Goal: Task Accomplishment & Management: Complete application form

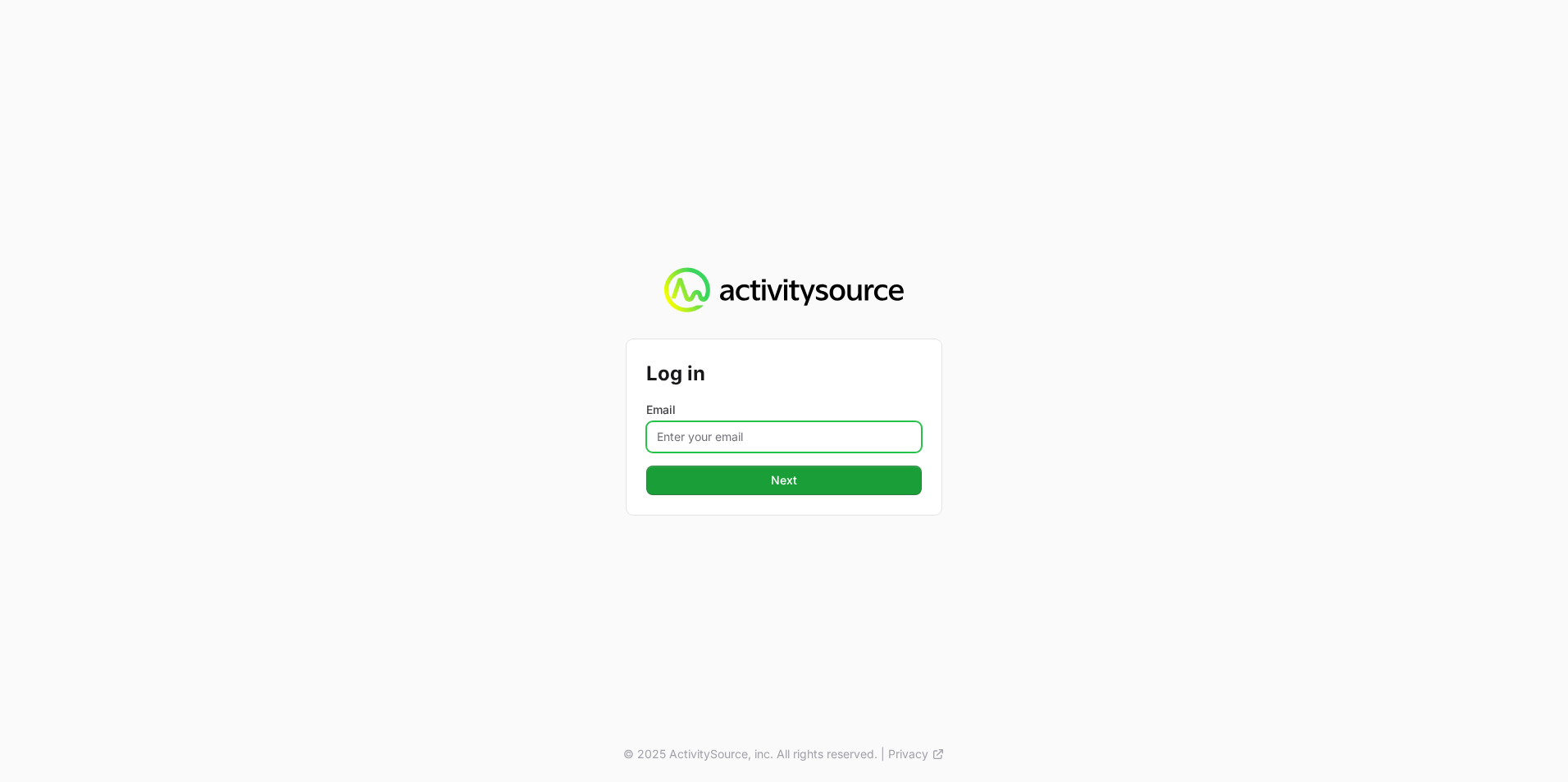
drag, startPoint x: 754, startPoint y: 435, endPoint x: 752, endPoint y: 446, distance: 11.2
click at [754, 435] on input "Email" at bounding box center [784, 437] width 276 height 31
type input "[EMAIL_ADDRESS][PERSON_NAME][DOMAIN_NAME]"
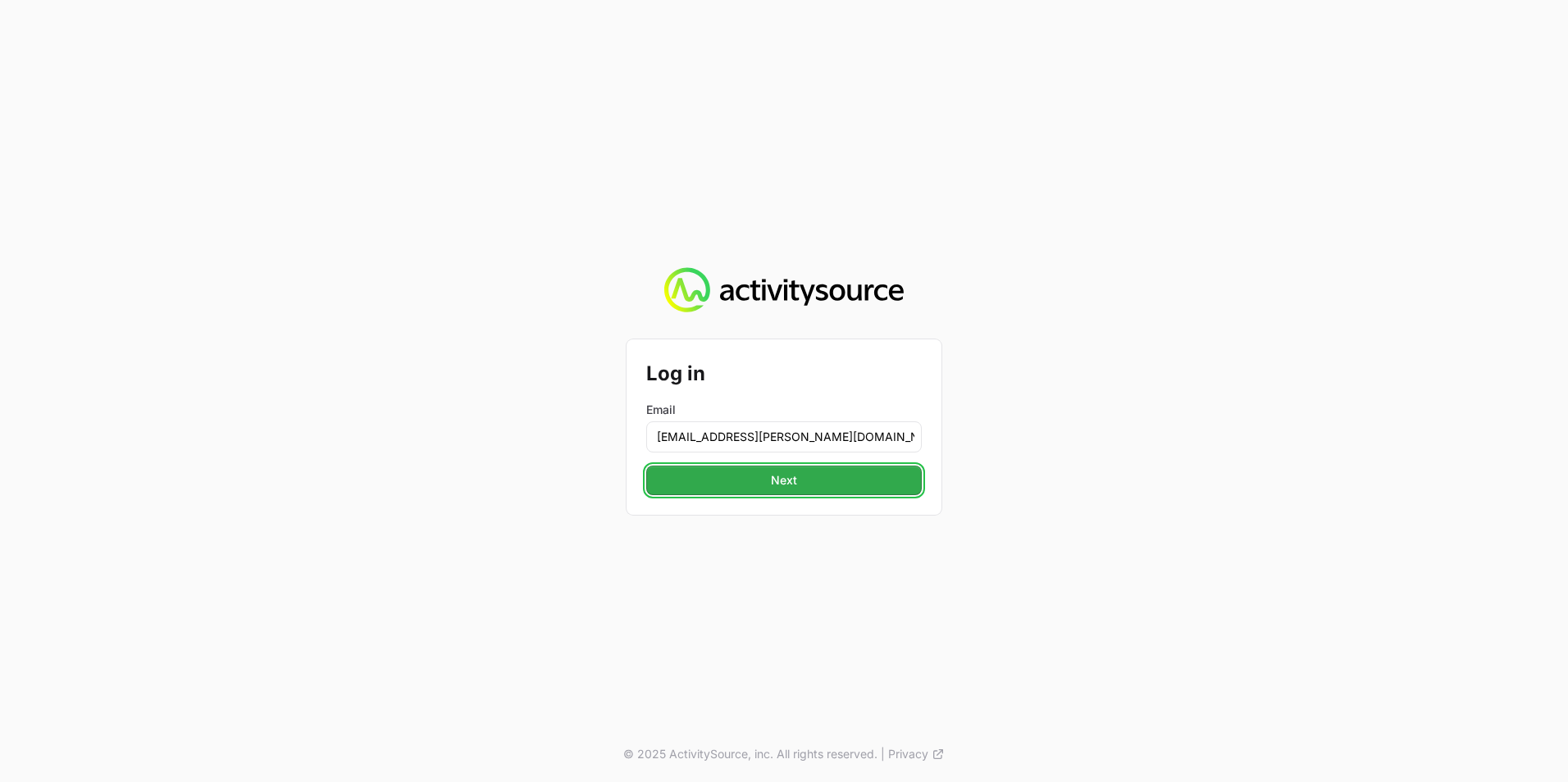
click at [770, 474] on span "Next" at bounding box center [784, 480] width 256 height 20
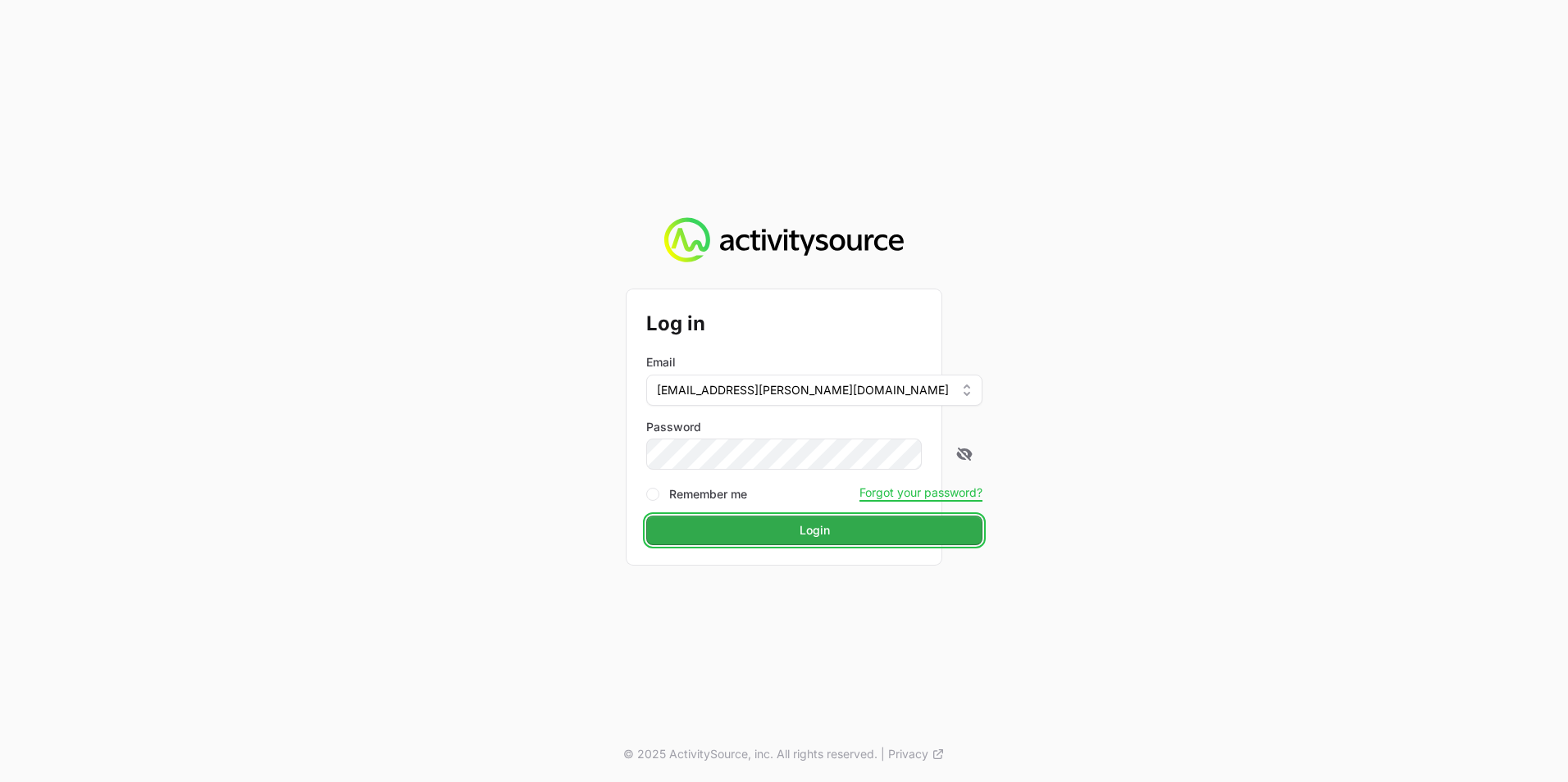
click at [731, 530] on span "Login" at bounding box center [814, 531] width 317 height 20
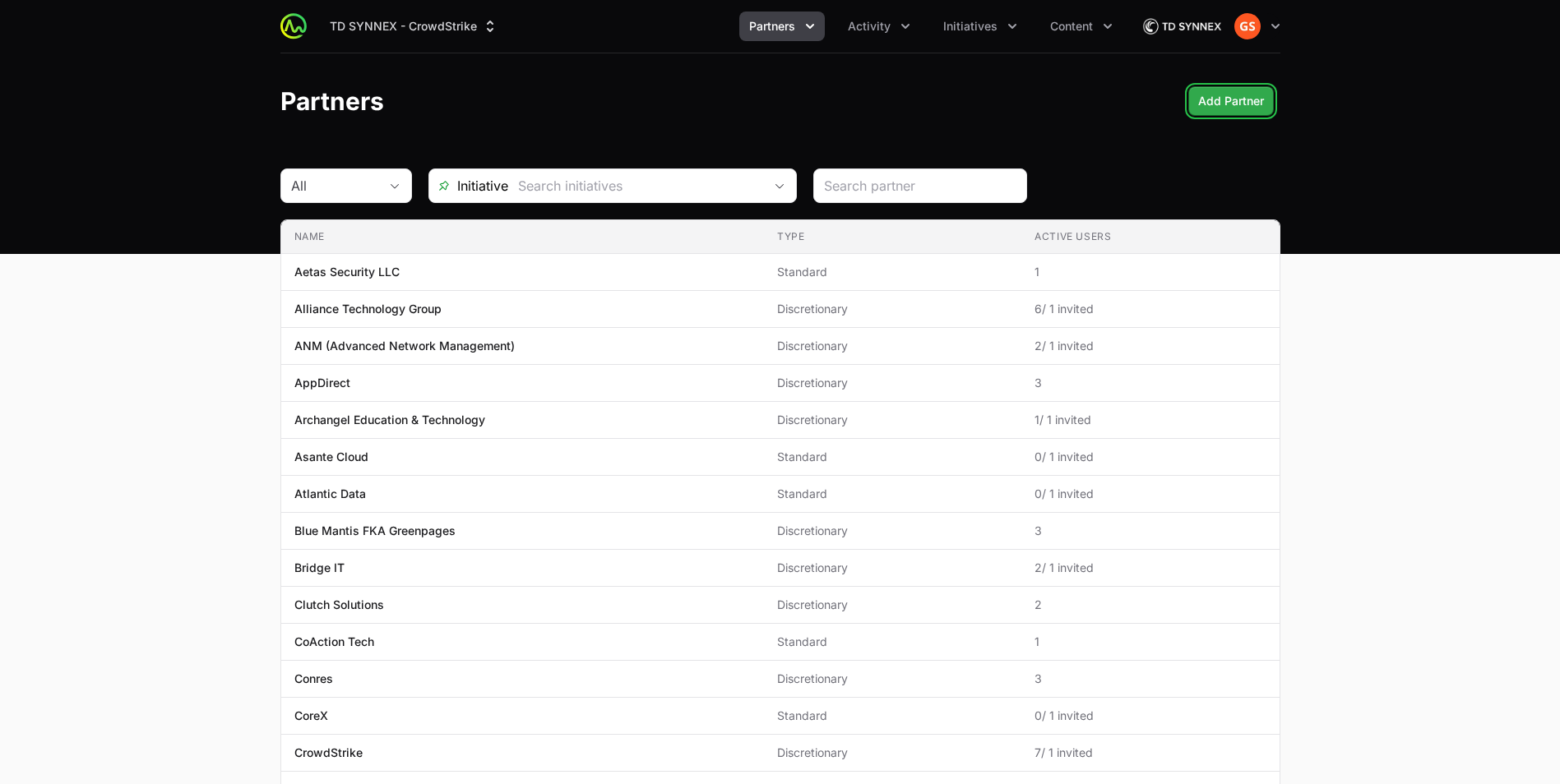
click at [1222, 99] on span "Add Partner" at bounding box center [1231, 101] width 66 height 20
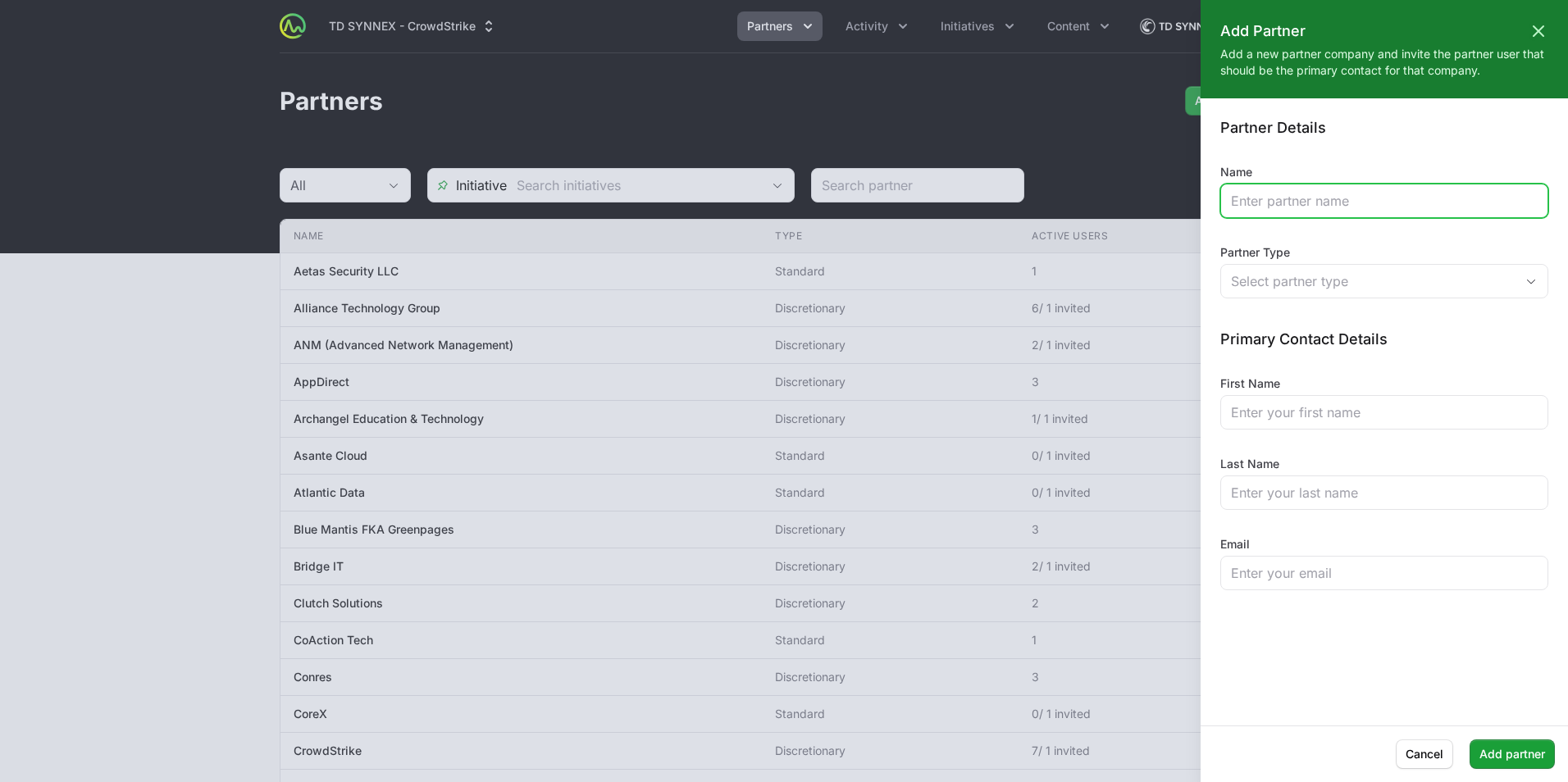
drag, startPoint x: 1323, startPoint y: 198, endPoint x: 1308, endPoint y: 173, distance: 29.2
click at [1323, 198] on input "Name" at bounding box center [1383, 201] width 307 height 20
type input "Manage Inc"
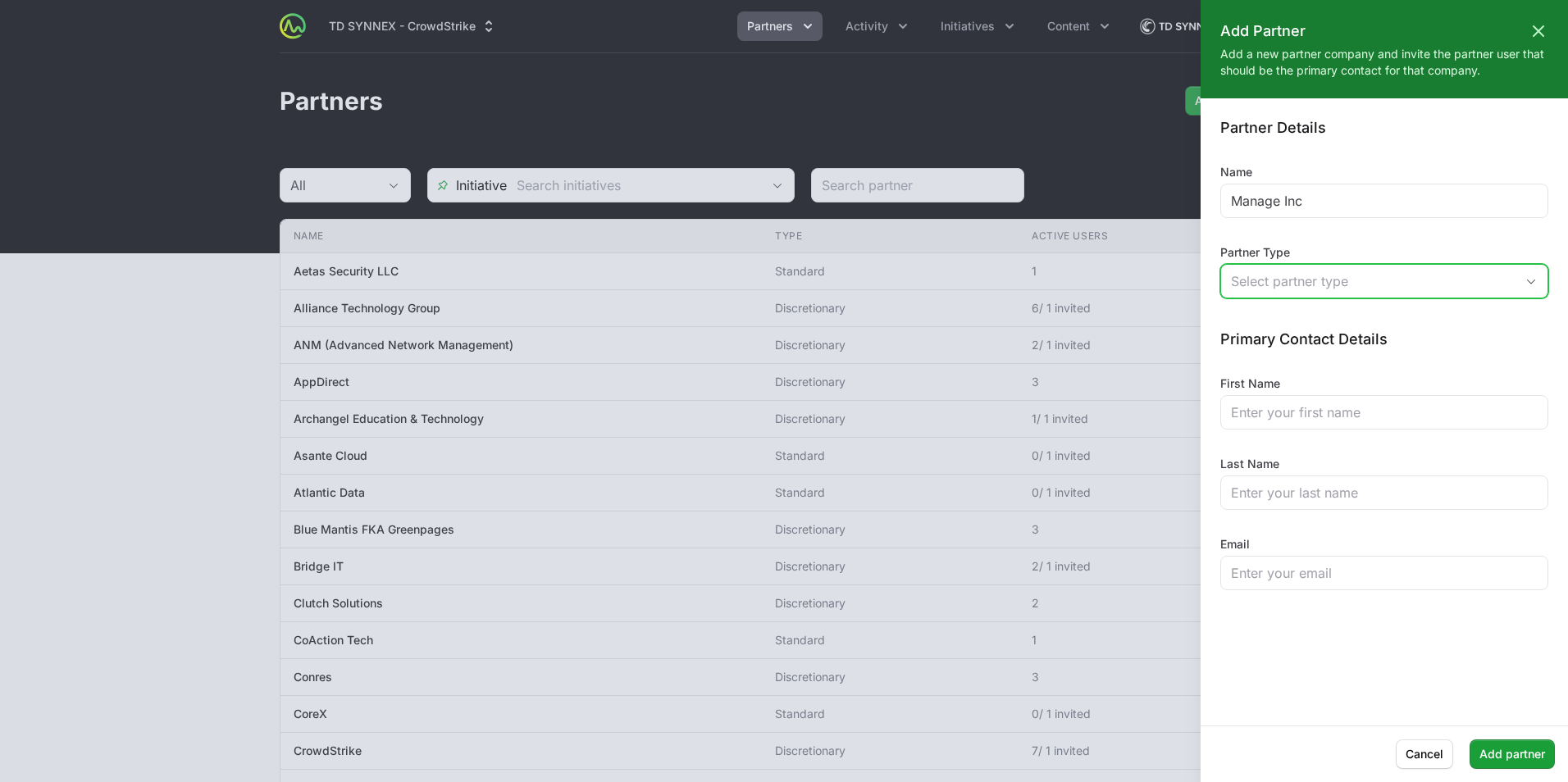
click at [1369, 275] on div "Select partner type" at bounding box center [1372, 281] width 284 height 20
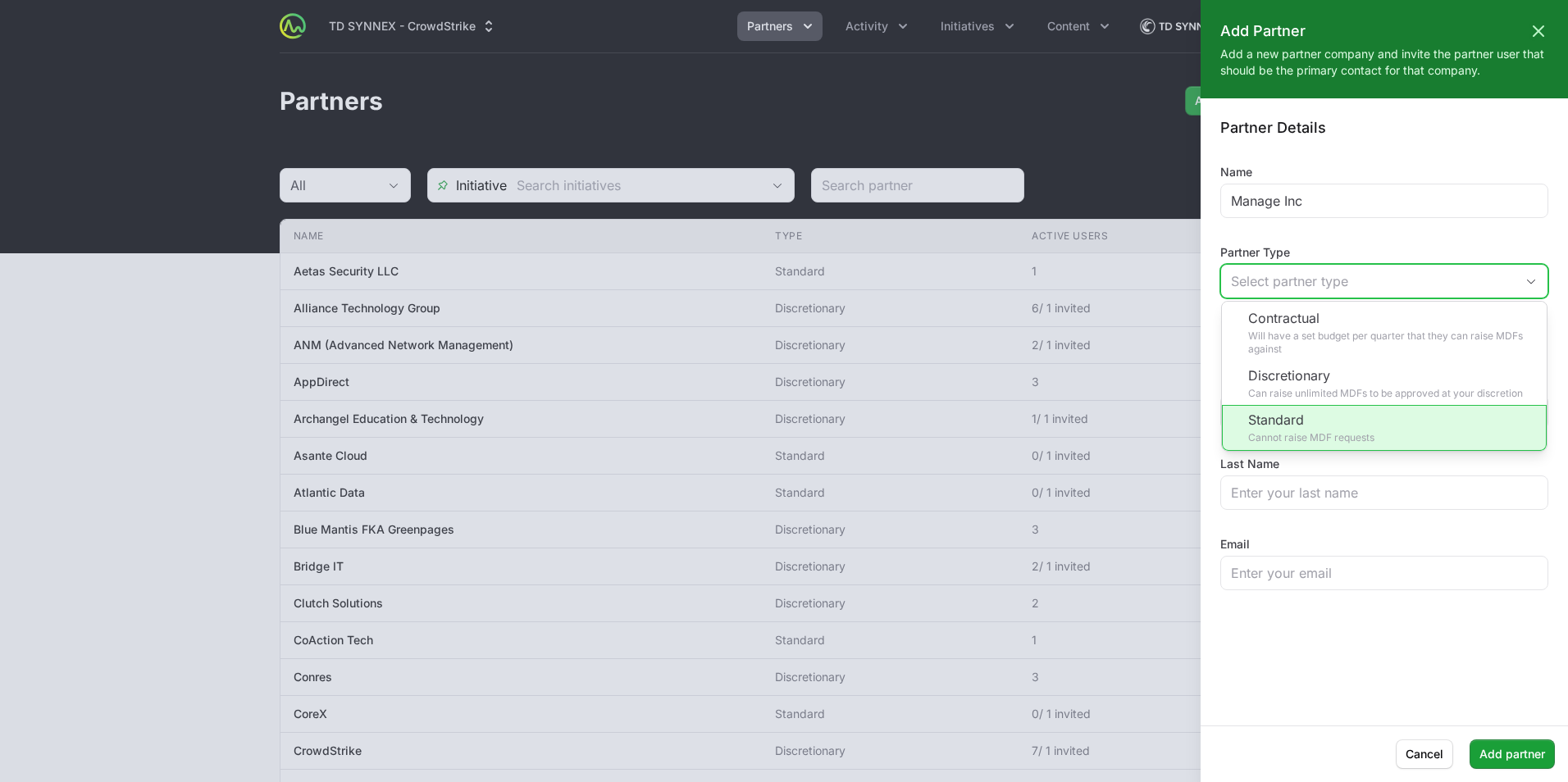
click at [1334, 409] on li "Standard Cannot raise MDF requests" at bounding box center [1383, 428] width 325 height 46
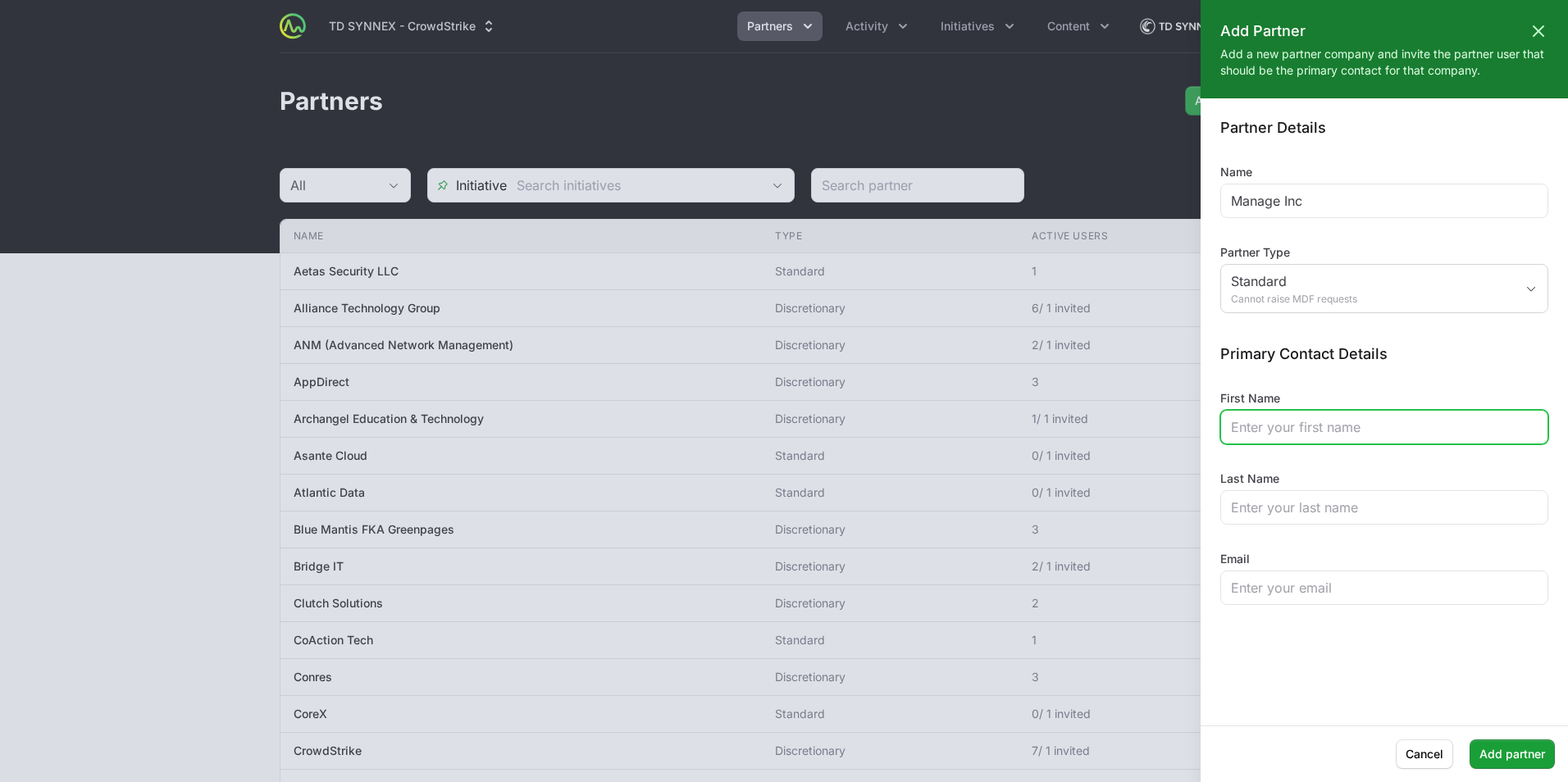
click at [1296, 427] on input "First Name" at bounding box center [1383, 428] width 307 height 20
type input "[PERSON_NAME]"
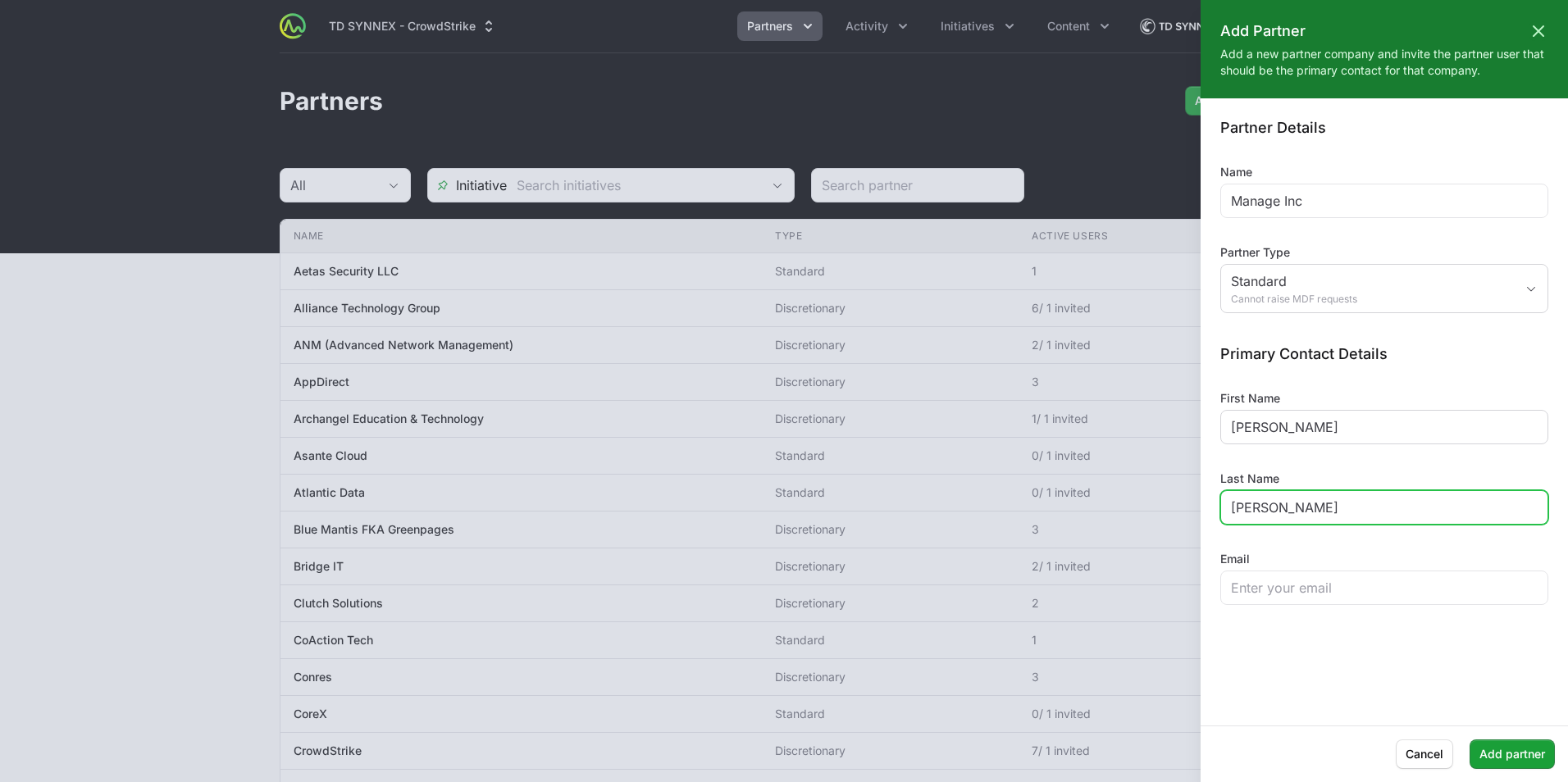
type input "[PERSON_NAME]"
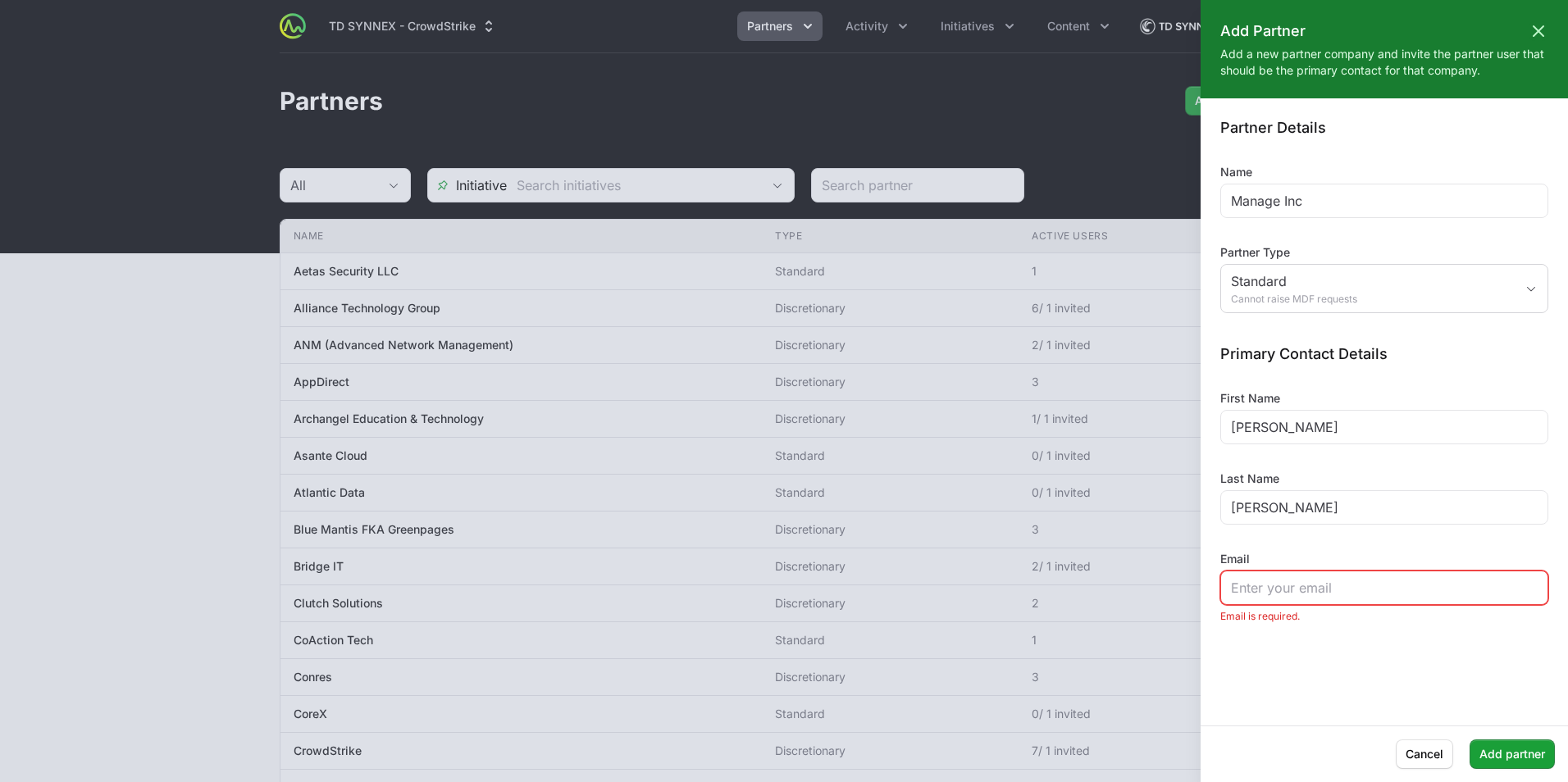
click at [1309, 571] on div at bounding box center [1383, 587] width 327 height 35
click at [1281, 587] on input "Email" at bounding box center [1383, 587] width 307 height 20
paste input "[EMAIL_ADDRESS][DOMAIN_NAME]"
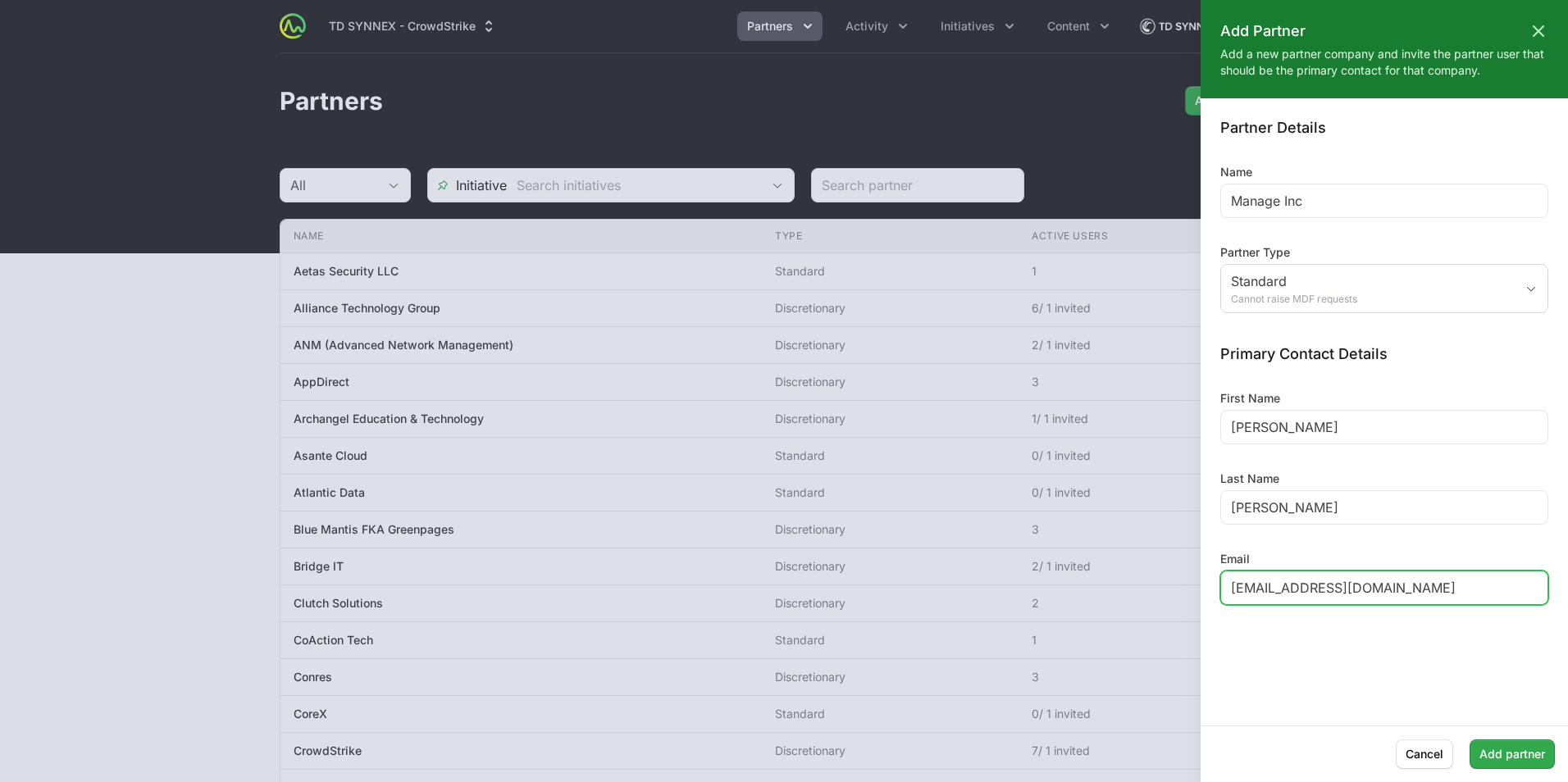
type input "[EMAIL_ADDRESS][DOMAIN_NAME]"
click at [1510, 751] on span "Add partner" at bounding box center [1511, 754] width 65 height 20
